Goal: Task Accomplishment & Management: Manage account settings

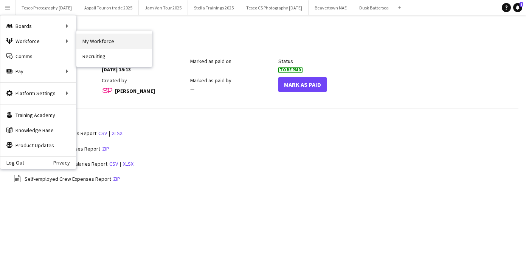
click at [105, 42] on link "My Workforce" at bounding box center [114, 41] width 76 height 15
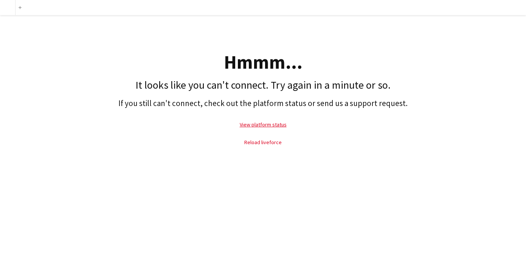
click at [277, 142] on link "Reload liveforce" at bounding box center [262, 142] width 37 height 7
click at [272, 142] on link "Reload liveforce" at bounding box center [262, 142] width 37 height 7
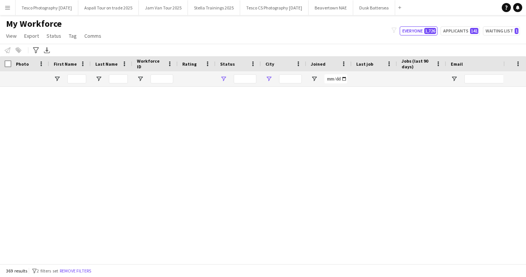
type input "**********"
type input "******"
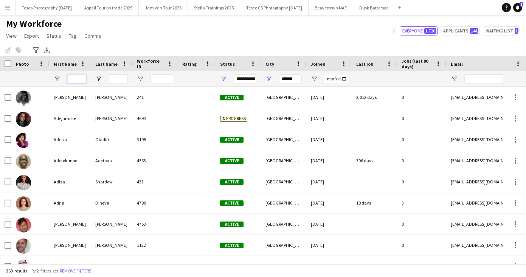
click at [76, 80] on input "First Name Filter Input" at bounding box center [76, 78] width 19 height 9
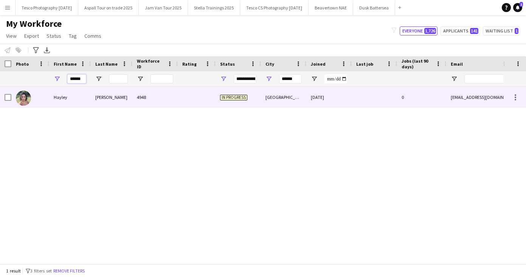
type input "******"
drag, startPoint x: 96, startPoint y: 89, endPoint x: 98, endPoint y: 96, distance: 7.1
click at [98, 96] on div "[PERSON_NAME]" at bounding box center [112, 97] width 42 height 21
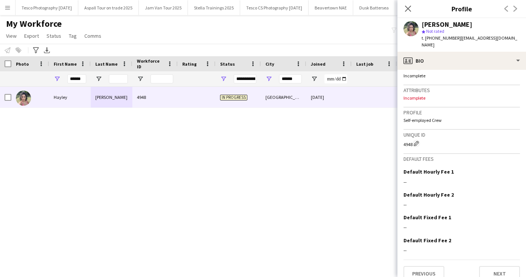
scroll to position [287, 0]
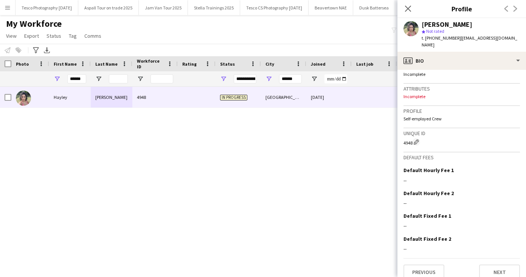
drag, startPoint x: 479, startPoint y: 216, endPoint x: 480, endPoint y: 284, distance: 67.7
click at [480, 277] on html "Menu Boards Boards Boards All jobs Status Workforce Workforce My Workforce Recr…" at bounding box center [263, 138] width 526 height 277
click at [496, 265] on button "Next" at bounding box center [499, 272] width 41 height 15
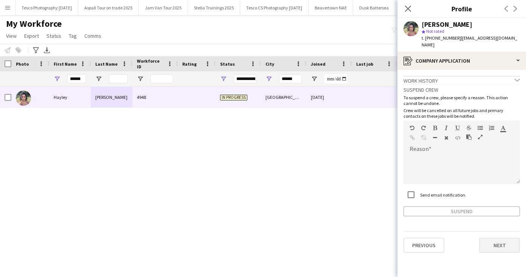
click at [498, 238] on button "Next" at bounding box center [499, 245] width 41 height 15
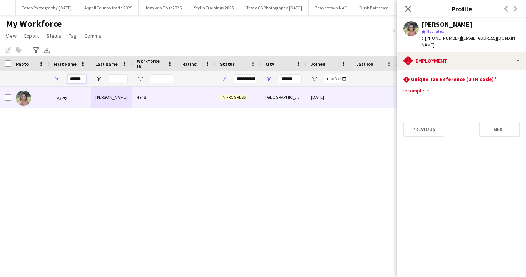
click at [84, 79] on input "******" at bounding box center [76, 78] width 19 height 9
drag, startPoint x: 84, startPoint y: 79, endPoint x: 40, endPoint y: 77, distance: 43.5
click at [41, 78] on div "****** ******" at bounding box center [410, 78] width 820 height 15
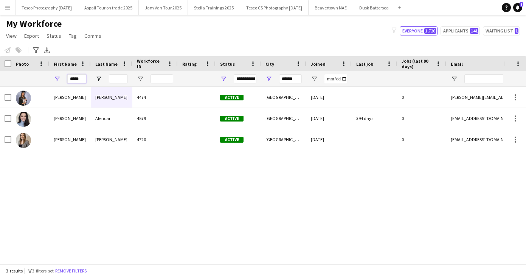
type input "*****"
drag, startPoint x: 40, startPoint y: 77, endPoint x: 59, endPoint y: 118, distance: 45.2
click at [59, 118] on div "[PERSON_NAME]" at bounding box center [70, 118] width 42 height 21
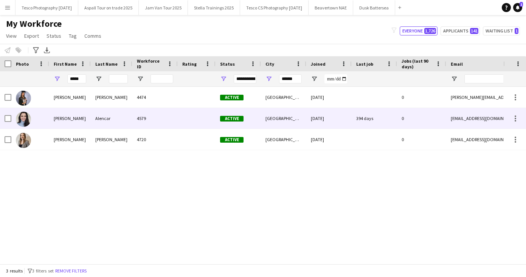
click at [59, 118] on div "[PERSON_NAME]" at bounding box center [70, 118] width 42 height 21
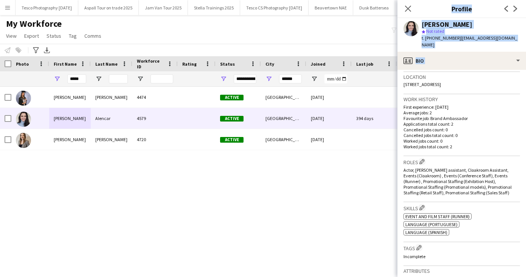
scroll to position [195, 0]
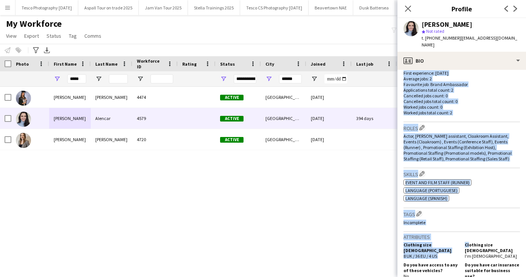
drag, startPoint x: 469, startPoint y: 204, endPoint x: 468, endPoint y: 240, distance: 35.9
click at [468, 240] on app-crew-profile-bio "chevron-left chevron-right Open photos pop-in Gender [DEMOGRAPHIC_DATA] Birthda…" at bounding box center [461, 174] width 129 height 208
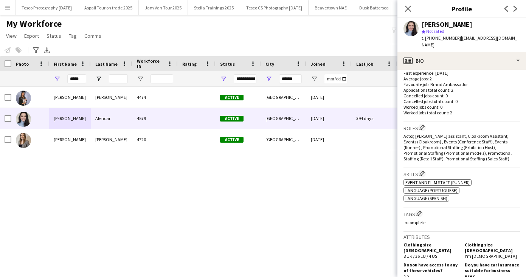
click at [514, 245] on div "Clothing size [DEMOGRAPHIC_DATA] I'm [DEMOGRAPHIC_DATA]" at bounding box center [491, 250] width 58 height 17
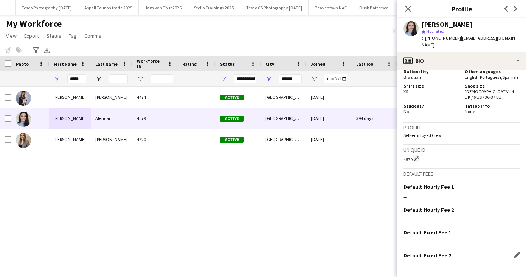
scroll to position [463, 0]
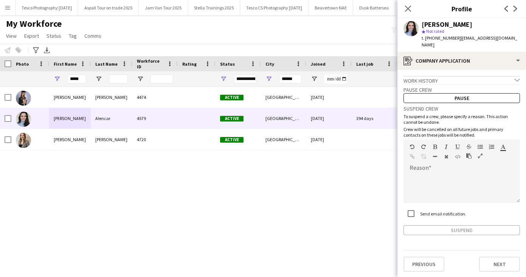
click at [494, 258] on button "Next" at bounding box center [499, 264] width 41 height 15
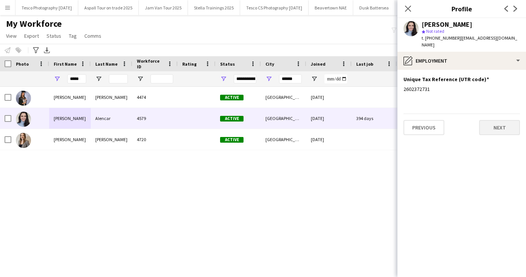
click at [504, 122] on button "Next" at bounding box center [499, 127] width 41 height 15
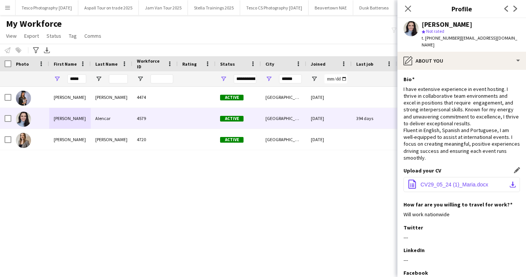
click at [512, 182] on app-icon "download-bottom" at bounding box center [513, 185] width 6 height 6
click at [409, 9] on icon at bounding box center [407, 8] width 7 height 7
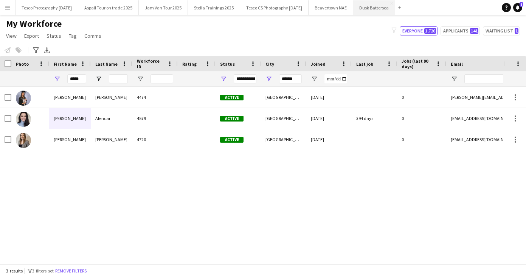
click at [387, 5] on button "Dusk Battersea Close" at bounding box center [374, 7] width 42 height 15
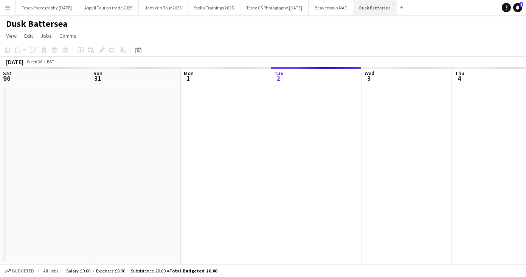
scroll to position [0, 181]
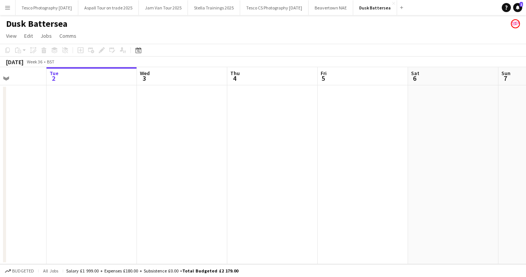
drag, startPoint x: 400, startPoint y: 153, endPoint x: 53, endPoint y: 155, distance: 347.1
click at [110, 154] on app-calendar-viewport "Sat 30 Sun 31 Mon 1 Tue 2 Wed 3 Thu 4 Fri 5 Sat 6 Sun 7 Mon 8 Tue 9" at bounding box center [263, 165] width 526 height 197
drag, startPoint x: 383, startPoint y: 175, endPoint x: -18, endPoint y: 188, distance: 401.3
click at [0, 188] on html "Menu Boards Boards Boards All jobs Status Workforce Workforce My Workforce Recr…" at bounding box center [263, 138] width 526 height 277
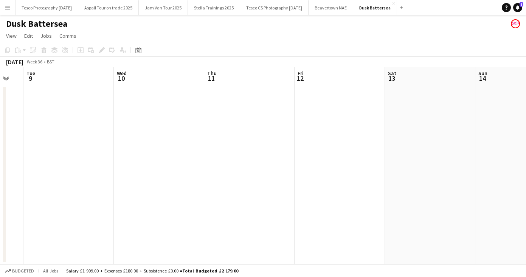
drag, startPoint x: 349, startPoint y: 206, endPoint x: 92, endPoint y: 190, distance: 257.2
click at [69, 199] on app-calendar-viewport "Fri 5 Sat 6 Sun 7 Mon 8 Tue 9 Wed 10 Thu 11 Fri 12 Sat 13 Sun 14 Mon 15" at bounding box center [263, 165] width 526 height 197
drag, startPoint x: 405, startPoint y: 198, endPoint x: 115, endPoint y: 189, distance: 290.1
click at [101, 193] on app-calendar-viewport "Mon 8 Tue 9 Wed 10 Thu 11 Fri 12 Sat 13 Sun 14 Mon 15 Tue 16 Wed 17 Thu 18" at bounding box center [263, 165] width 526 height 197
drag, startPoint x: 416, startPoint y: 192, endPoint x: 74, endPoint y: 192, distance: 342.5
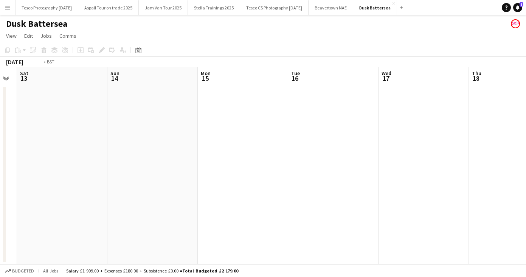
click at [88, 192] on app-calendar-viewport "Wed 10 Thu 11 Fri 12 Sat 13 Sun 14 Mon 15 Tue 16 Wed 17 Thu 18 Fri 19 Sat 20" at bounding box center [263, 165] width 526 height 197
drag, startPoint x: 360, startPoint y: 196, endPoint x: 247, endPoint y: 187, distance: 113.0
click at [42, 194] on app-calendar-viewport "Thu 18 Fri 19 Sat 20 Sun 21 Mon 22 Tue 23 Wed 24 Thu 25 Fri 26 Sat 27 Sun 28" at bounding box center [263, 165] width 526 height 197
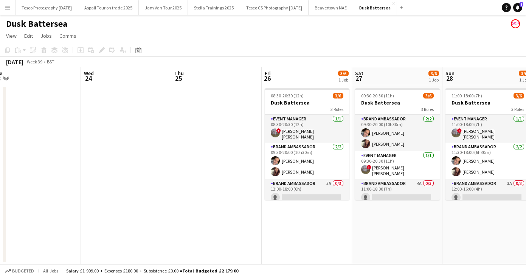
drag, startPoint x: 368, startPoint y: 197, endPoint x: 34, endPoint y: 188, distance: 333.9
click at [41, 190] on app-calendar-viewport "Sat 20 Sun 21 Mon 22 Tue 23 Wed 24 Thu 25 Fri 26 3/6 1 Job Sat 27 3/6 1 Job Sun…" at bounding box center [263, 165] width 526 height 197
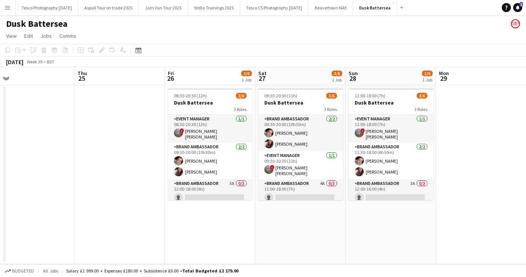
scroll to position [25, 0]
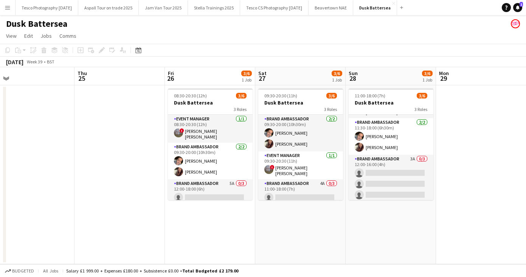
drag, startPoint x: 430, startPoint y: 155, endPoint x: 430, endPoint y: 226, distance: 70.3
click at [430, 226] on app-date-cell "11:00-18:00 (7h) 3/6 Dusk Battersea 3 Roles Event Manager [DATE] 11:00-18:00 (7…" at bounding box center [391, 174] width 90 height 179
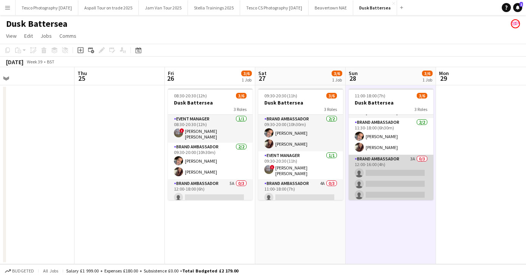
click at [374, 169] on app-card-role "Brand Ambassador 3A 0/3 12:00-16:00 (4h) single-neutral-actions single-neutral-…" at bounding box center [391, 179] width 85 height 48
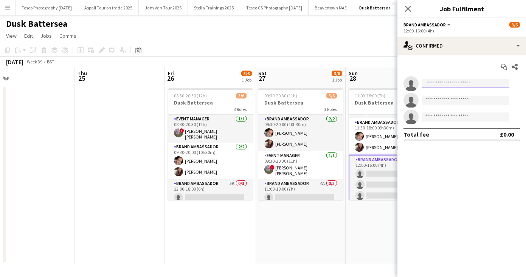
click at [434, 81] on input at bounding box center [466, 83] width 88 height 9
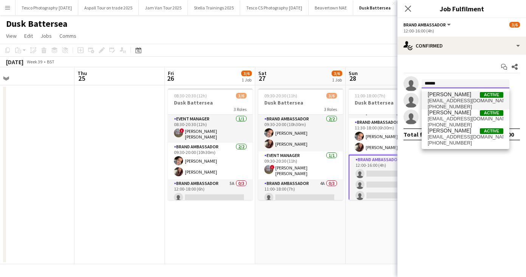
type input "******"
drag, startPoint x: 444, startPoint y: 96, endPoint x: 458, endPoint y: 142, distance: 48.2
click at [458, 142] on span "[PHONE_NUMBER]" at bounding box center [466, 143] width 76 height 6
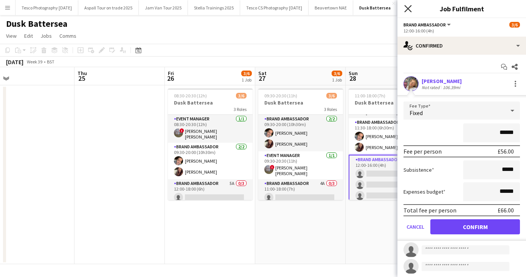
click at [408, 8] on icon at bounding box center [407, 8] width 7 height 7
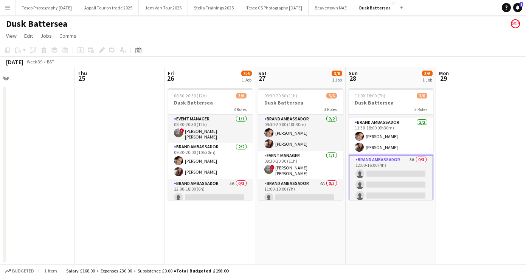
click at [374, 169] on app-card-role "Brand Ambassador 3A 0/3 12:00-16:00 (4h) single-neutral-actions single-neutral-…" at bounding box center [391, 179] width 85 height 49
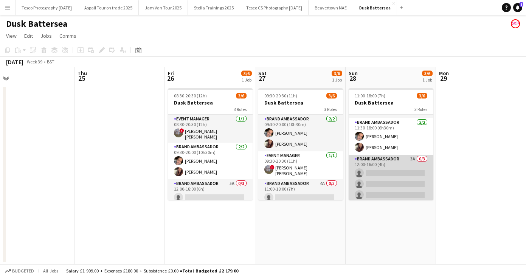
click at [375, 169] on app-card-role "Brand Ambassador 3A 0/3 12:00-16:00 (4h) single-neutral-actions single-neutral-…" at bounding box center [391, 179] width 85 height 48
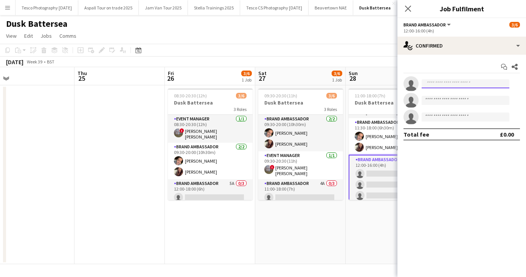
click at [445, 85] on input at bounding box center [466, 83] width 88 height 9
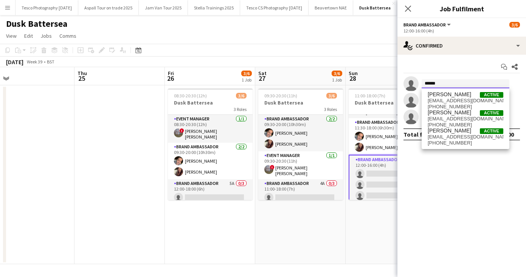
type input "******"
drag, startPoint x: 448, startPoint y: 90, endPoint x: 450, endPoint y: 140, distance: 49.6
click at [450, 140] on span "[PHONE_NUMBER]" at bounding box center [466, 143] width 76 height 6
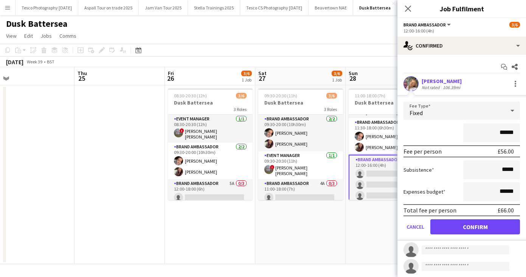
click at [435, 81] on div "[PERSON_NAME]" at bounding box center [442, 81] width 40 height 7
click at [415, 82] on app-user-avatar at bounding box center [410, 83] width 15 height 15
click at [446, 82] on div "[PERSON_NAME]" at bounding box center [442, 81] width 40 height 7
click at [407, 6] on icon "Close pop-in" at bounding box center [407, 8] width 7 height 7
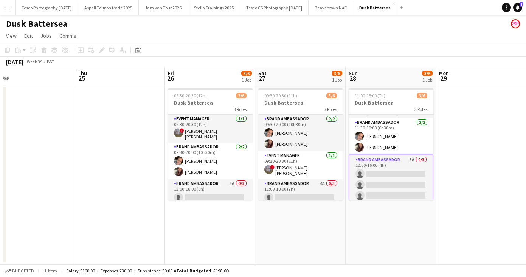
click at [389, 170] on app-card-role "Brand Ambassador 3A 0/3 12:00-16:00 (4h) single-neutral-actions single-neutral-…" at bounding box center [391, 179] width 85 height 49
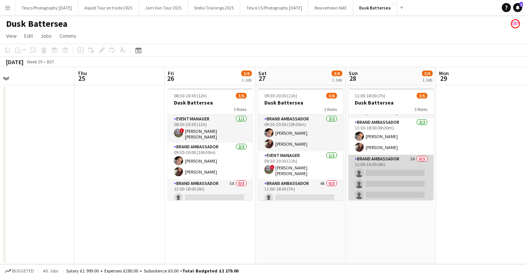
click at [395, 169] on app-card-role "Brand Ambassador 3A 0/3 12:00-16:00 (4h) single-neutral-actions single-neutral-…" at bounding box center [391, 179] width 85 height 48
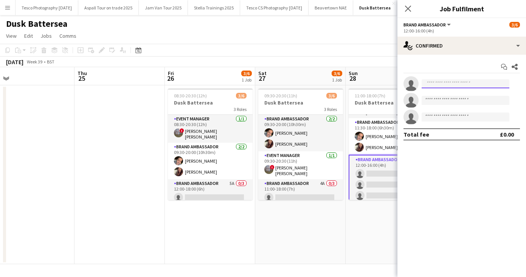
click at [442, 87] on input at bounding box center [466, 83] width 88 height 9
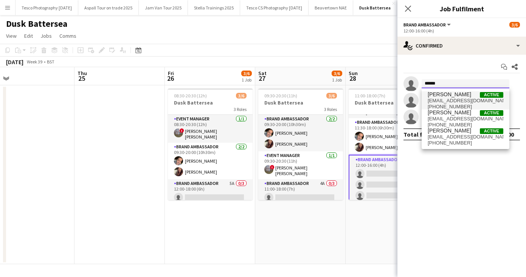
type input "******"
drag, startPoint x: 449, startPoint y: 93, endPoint x: 461, endPoint y: 100, distance: 13.9
click at [461, 100] on span "[EMAIL_ADDRESS][DOMAIN_NAME]" at bounding box center [466, 101] width 76 height 6
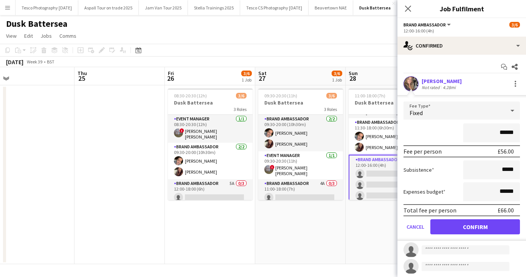
click at [464, 227] on button "Confirm" at bounding box center [475, 227] width 90 height 15
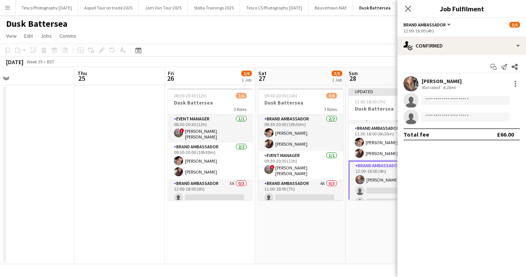
click at [409, 6] on icon "Close pop-in" at bounding box center [408, 9] width 6 height 6
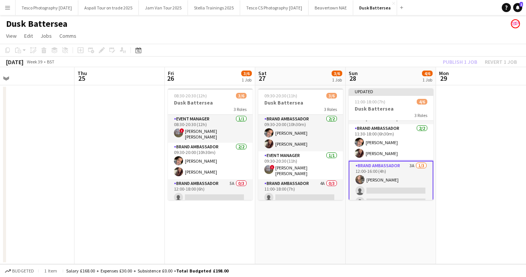
click at [419, 23] on div "Dusk Battersea" at bounding box center [263, 22] width 526 height 14
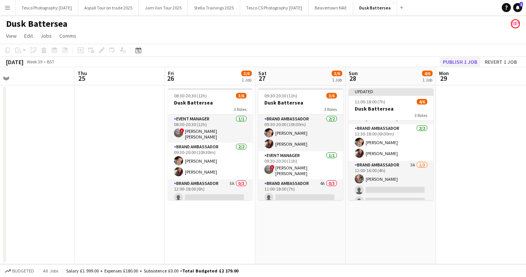
click at [461, 59] on button "Publish 1 job" at bounding box center [460, 62] width 40 height 10
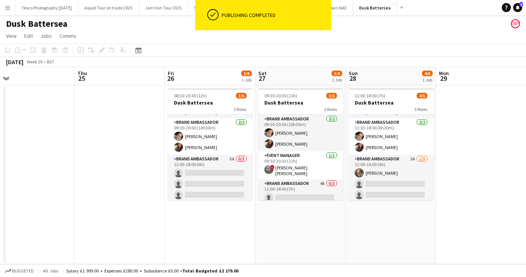
drag, startPoint x: 249, startPoint y: 159, endPoint x: 249, endPoint y: 216, distance: 57.5
click at [249, 216] on app-date-cell "08:30-20:30 (12h) 3/6 Dusk Battersea 3 Roles Event Manager [DATE] 08:30-20:30 (…" at bounding box center [210, 174] width 90 height 179
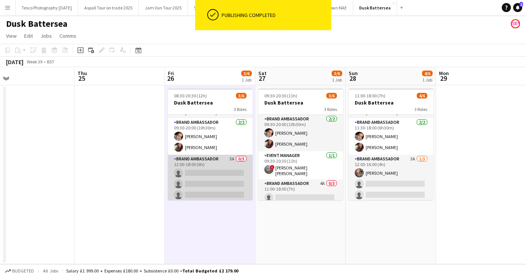
click at [194, 172] on app-card-role "Brand Ambassador 5A 0/3 12:00-18:00 (6h) single-neutral-actions single-neutral-…" at bounding box center [210, 179] width 85 height 48
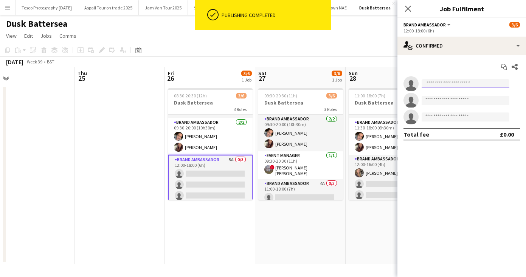
click at [436, 84] on input at bounding box center [466, 83] width 88 height 9
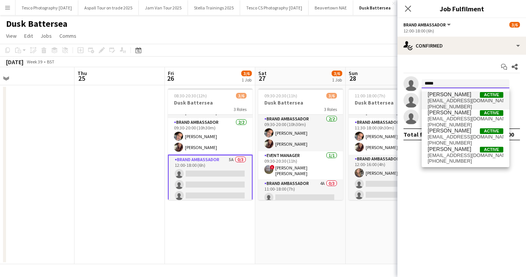
type input "*****"
drag, startPoint x: 449, startPoint y: 93, endPoint x: 456, endPoint y: 98, distance: 8.2
click at [456, 98] on span "[EMAIL_ADDRESS][DOMAIN_NAME]" at bounding box center [466, 101] width 76 height 6
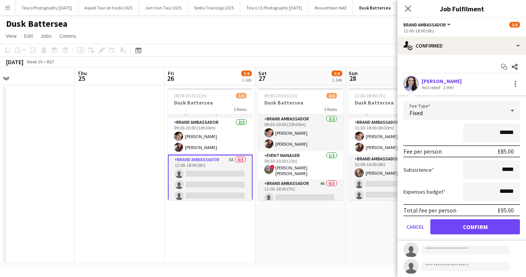
click at [467, 226] on button "Confirm" at bounding box center [475, 227] width 90 height 15
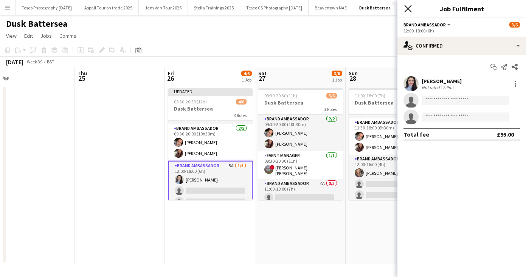
click at [406, 8] on icon "Close pop-in" at bounding box center [407, 8] width 7 height 7
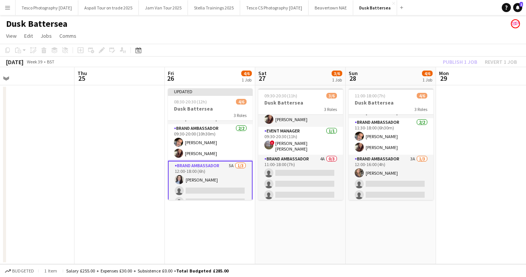
drag, startPoint x: 340, startPoint y: 164, endPoint x: 340, endPoint y: 219, distance: 54.8
click at [340, 219] on app-date-cell "09:30-20:30 (11h) 3/6 Dusk Battersea 3 Roles Brand Ambassador [DATE] 09:30-20:0…" at bounding box center [300, 174] width 90 height 179
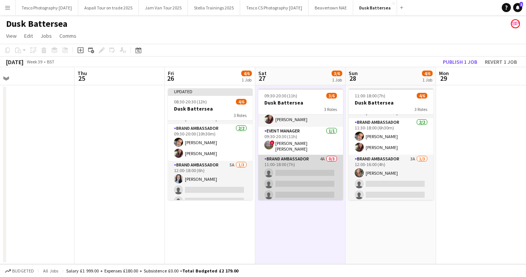
click at [279, 171] on app-card-role "Brand Ambassador 4A 0/3 11:00-18:00 (7h) single-neutral-actions single-neutral-…" at bounding box center [300, 179] width 85 height 48
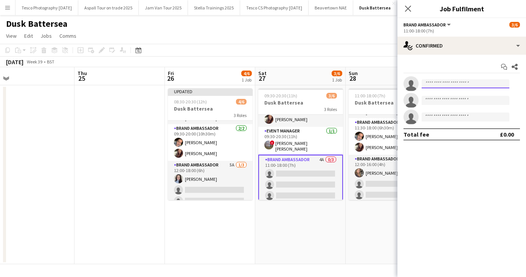
click at [434, 82] on input at bounding box center [466, 83] width 88 height 9
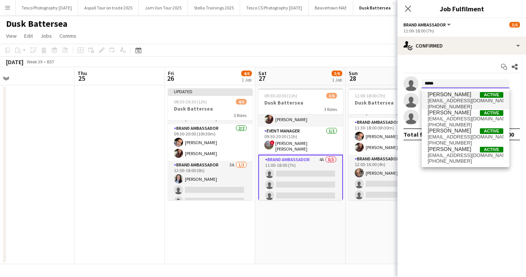
type input "*****"
drag, startPoint x: 445, startPoint y: 96, endPoint x: 450, endPoint y: 100, distance: 6.2
click at [450, 100] on span "[EMAIL_ADDRESS][DOMAIN_NAME]" at bounding box center [466, 101] width 76 height 6
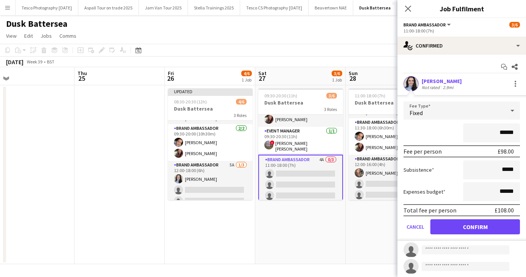
click at [457, 227] on button "Confirm" at bounding box center [475, 227] width 90 height 15
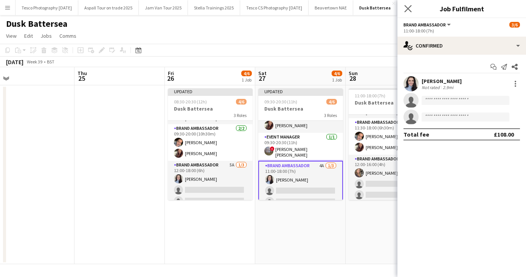
click at [408, 5] on app-icon "Close pop-in" at bounding box center [408, 8] width 11 height 11
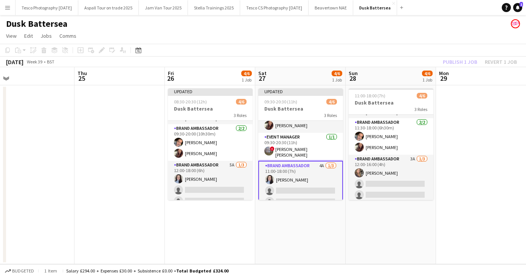
click at [464, 145] on app-date-cell at bounding box center [481, 174] width 90 height 179
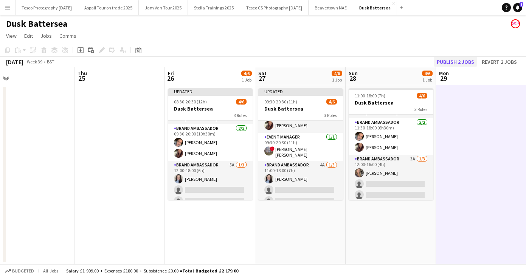
click at [454, 60] on button "Publish 2 jobs" at bounding box center [455, 62] width 43 height 10
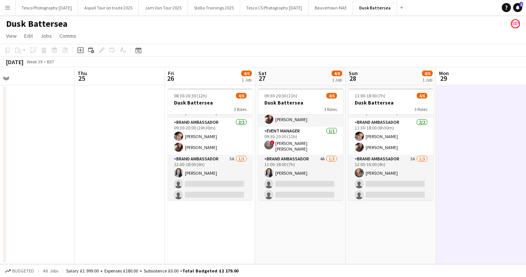
click at [6, 5] on app-icon "Menu" at bounding box center [8, 8] width 6 height 6
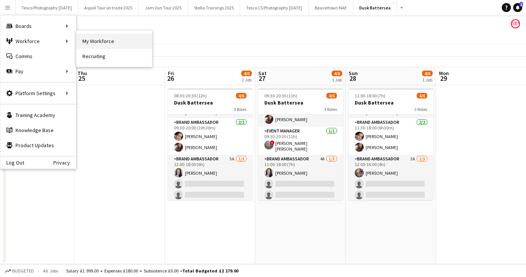
click at [98, 42] on link "My Workforce" at bounding box center [114, 41] width 76 height 15
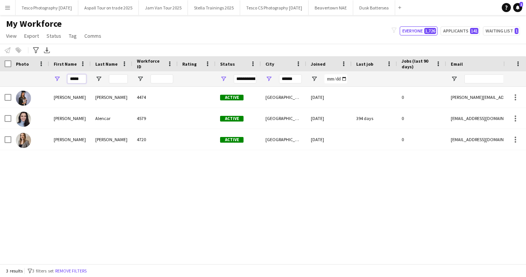
drag, startPoint x: 82, startPoint y: 79, endPoint x: 51, endPoint y: 73, distance: 30.8
click at [53, 74] on div "*****" at bounding box center [70, 78] width 42 height 15
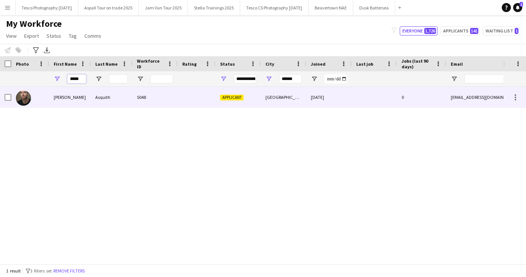
type input "*****"
click at [58, 99] on div "[PERSON_NAME]" at bounding box center [70, 97] width 42 height 21
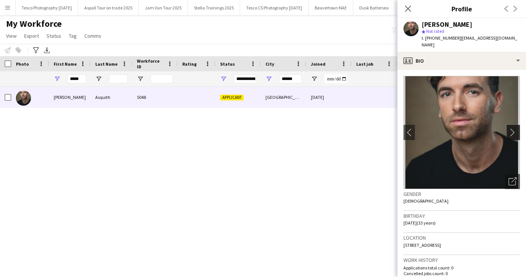
click at [512, 129] on app-icon "chevron-right" at bounding box center [514, 133] width 12 height 8
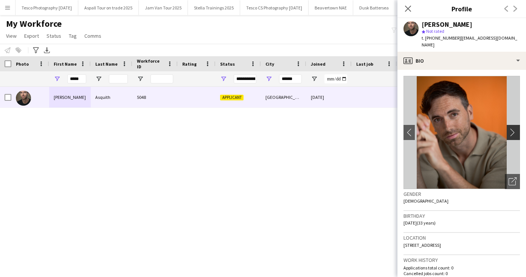
click at [512, 129] on app-icon "chevron-right" at bounding box center [514, 133] width 12 height 8
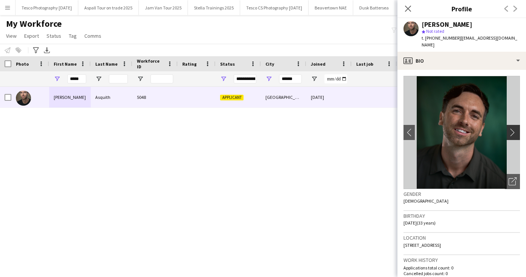
click at [512, 129] on app-icon "chevron-right" at bounding box center [514, 133] width 12 height 8
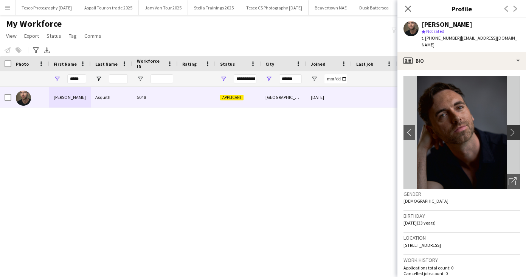
click at [512, 129] on app-icon "chevron-right" at bounding box center [514, 133] width 12 height 8
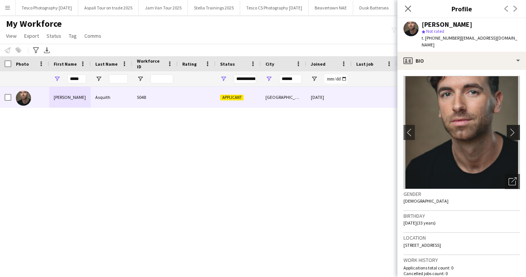
click at [512, 129] on app-icon "chevron-right" at bounding box center [514, 133] width 12 height 8
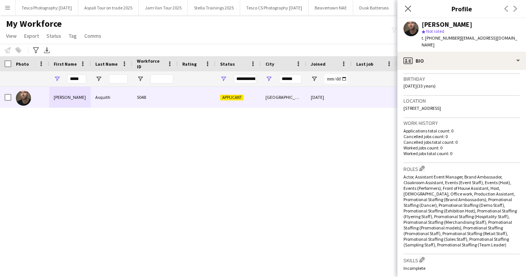
scroll to position [170, 0]
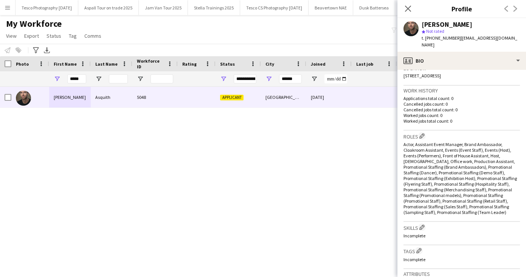
drag, startPoint x: 485, startPoint y: 221, endPoint x: 484, endPoint y: 241, distance: 20.1
click at [484, 241] on app-crew-profile-bio "chevron-left chevron-right Open photos pop-in Gender [DEMOGRAPHIC_DATA] Birthda…" at bounding box center [461, 174] width 129 height 208
click at [458, 249] on div "Tags Edit crew company tags Incomplete" at bounding box center [461, 257] width 116 height 23
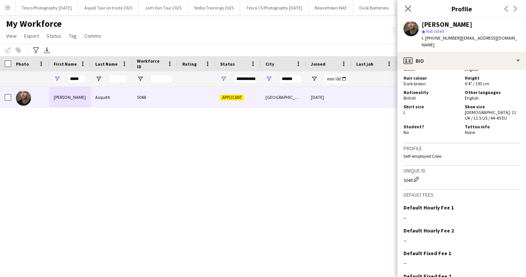
scroll to position [474, 0]
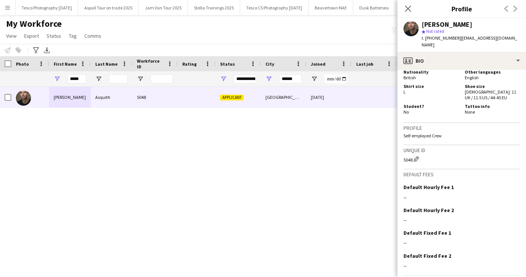
drag, startPoint x: 458, startPoint y: 249, endPoint x: 458, endPoint y: 285, distance: 36.3
click at [458, 277] on html "Menu Boards Boards Boards All jobs Status Workforce Workforce My Workforce Recr…" at bounding box center [263, 138] width 526 height 277
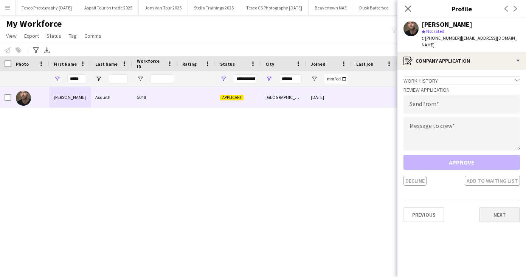
click at [491, 208] on button "Next" at bounding box center [499, 215] width 41 height 15
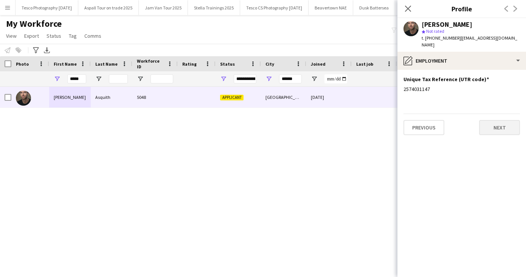
click at [486, 120] on button "Next" at bounding box center [499, 127] width 41 height 15
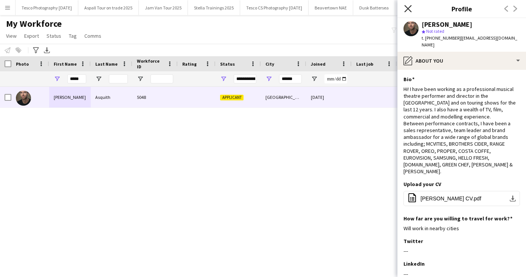
click at [408, 8] on icon "Close pop-in" at bounding box center [407, 8] width 7 height 7
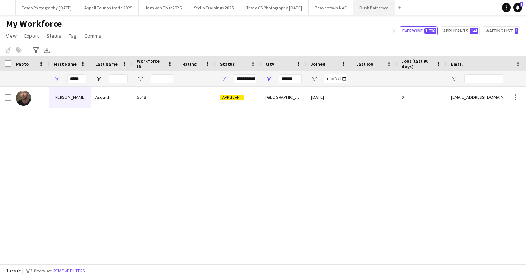
click at [389, 6] on button "Dusk Battersea Close" at bounding box center [374, 7] width 42 height 15
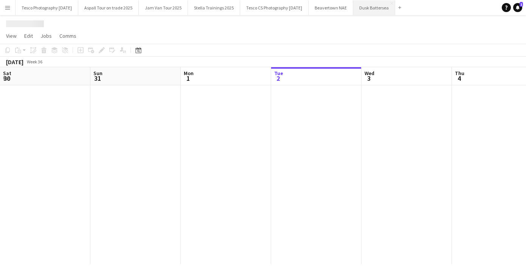
scroll to position [0, 181]
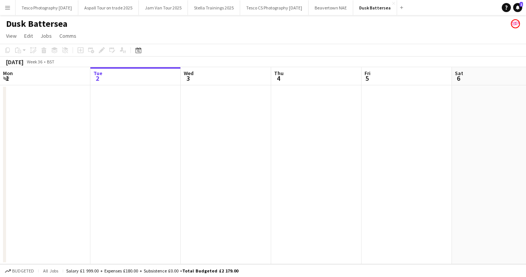
click at [129, 173] on app-calendar-viewport "Sat 30 Sun 31 Mon 1 Tue 2 Wed 3 Thu 4 Fri 5 Sat 6 Sun 7 Mon 8 Tue 9" at bounding box center [263, 165] width 526 height 197
drag, startPoint x: 361, startPoint y: 180, endPoint x: 52, endPoint y: 175, distance: 308.9
click at [58, 176] on app-calendar-viewport "Tue 2 Wed 3 Thu 4 Fri 5 Sat 6 Sun 7 Mon 8 Tue 9 Wed 10 Thu 11 Fri 12" at bounding box center [263, 165] width 526 height 197
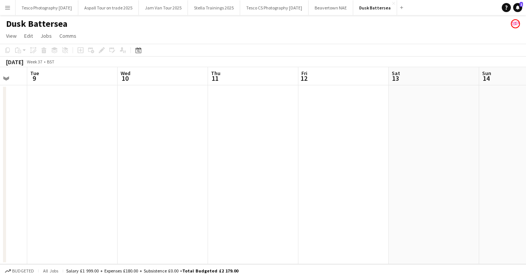
drag, startPoint x: 388, startPoint y: 203, endPoint x: 59, endPoint y: 195, distance: 329.0
click at [66, 196] on app-calendar-viewport "Sat 6 Sun 7 Mon 8 Tue 9 Wed 10 Thu 11 Fri 12 Sat 13 Sun 14 Mon 15 Tue 16" at bounding box center [263, 165] width 526 height 197
drag, startPoint x: 440, startPoint y: 200, endPoint x: 61, endPoint y: 194, distance: 379.2
click at [74, 195] on app-calendar-viewport "Tue 9 Wed 10 Thu 11 Fri 12 Sat 13 Sun 14 Mon 15 Tue 16 Wed 17 Thu 18 Fri 19" at bounding box center [263, 165] width 526 height 197
drag, startPoint x: 360, startPoint y: 201, endPoint x: 43, endPoint y: 192, distance: 316.9
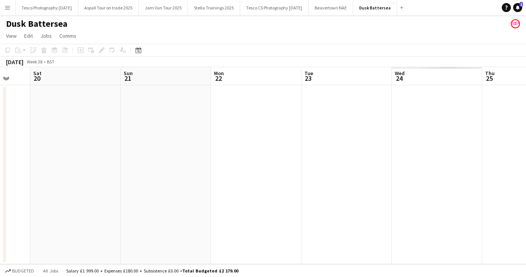
click at [68, 197] on app-calendar-viewport "Tue 16 Wed 17 Thu 18 Fri 19 Sat 20 Sun 21 Mon 22 Tue 23 Wed 24 Thu 25 Fri 26" at bounding box center [263, 165] width 526 height 197
drag, startPoint x: 447, startPoint y: 198, endPoint x: 326, endPoint y: 179, distance: 122.8
click at [84, 172] on app-calendar-viewport "Tue 16 Wed 17 Thu 18 Fri 19 Sat 20 Sun 21 Mon 22 Tue 23 Wed 24 Thu 25 Fri 26 4/…" at bounding box center [263, 165] width 526 height 197
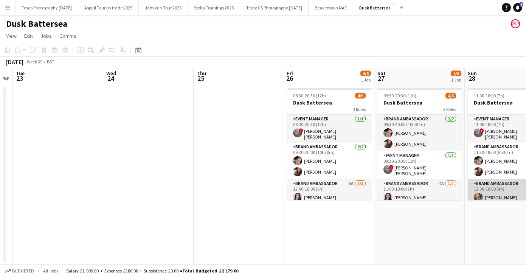
click at [494, 193] on app-card-role "Brand Ambassador 3A [DATE] 12:00-16:00 (4h) [PERSON_NAME] single-neutral-action…" at bounding box center [510, 204] width 85 height 48
